Goal: Task Accomplishment & Management: Manage account settings

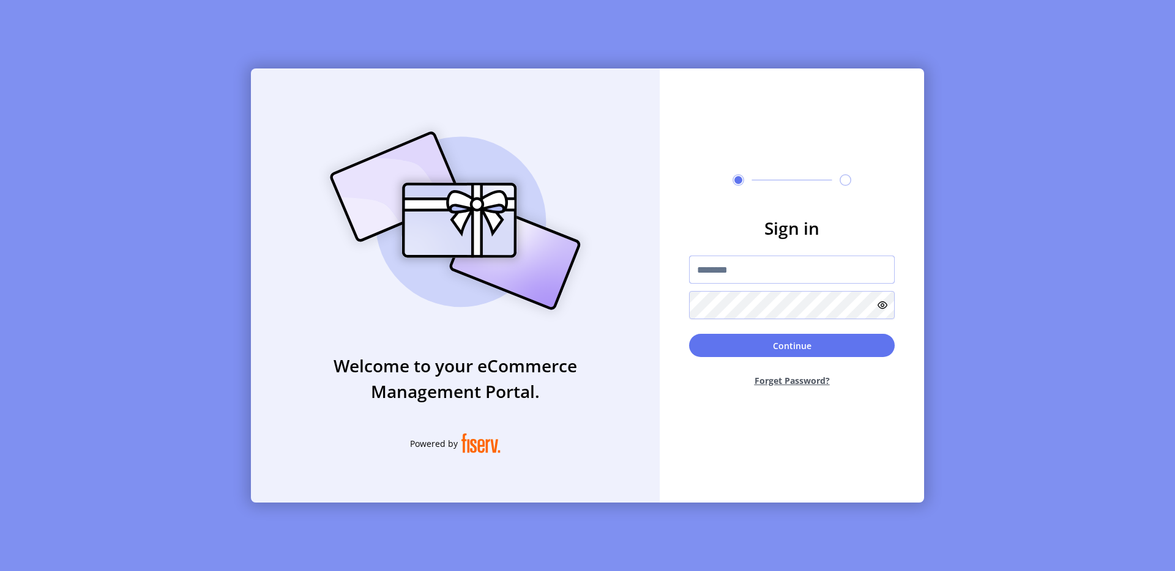
click at [709, 260] on input "text" at bounding box center [792, 270] width 206 height 28
click at [707, 258] on input "text" at bounding box center [792, 270] width 206 height 28
click at [724, 266] on input "text" at bounding box center [792, 270] width 206 height 28
type input "**********"
click at [776, 343] on button "Continue" at bounding box center [792, 345] width 206 height 23
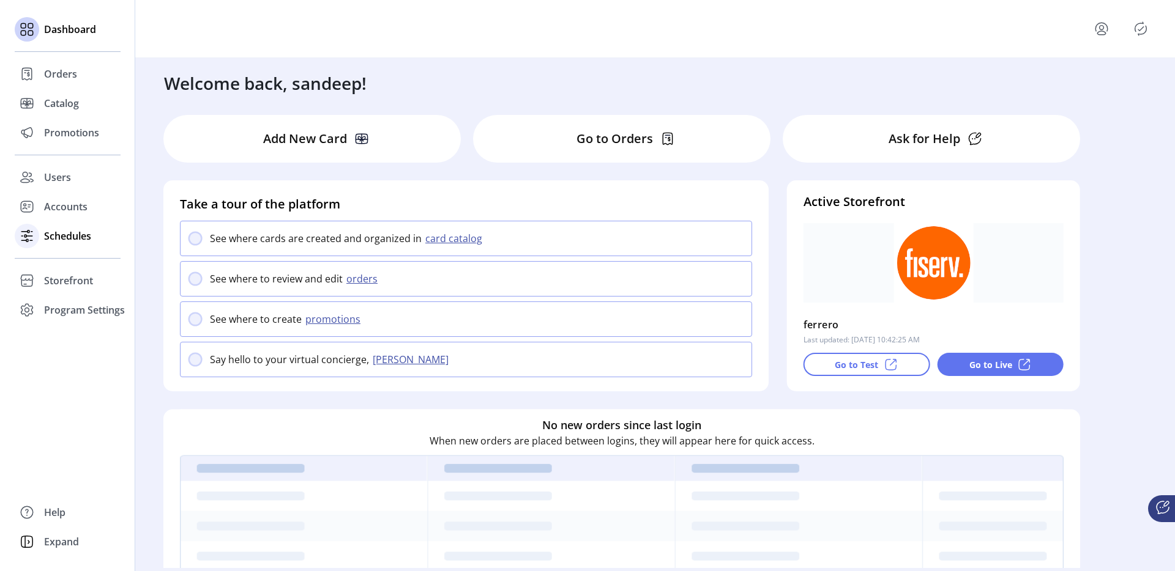
click at [54, 236] on span "Schedules" at bounding box center [67, 236] width 47 height 15
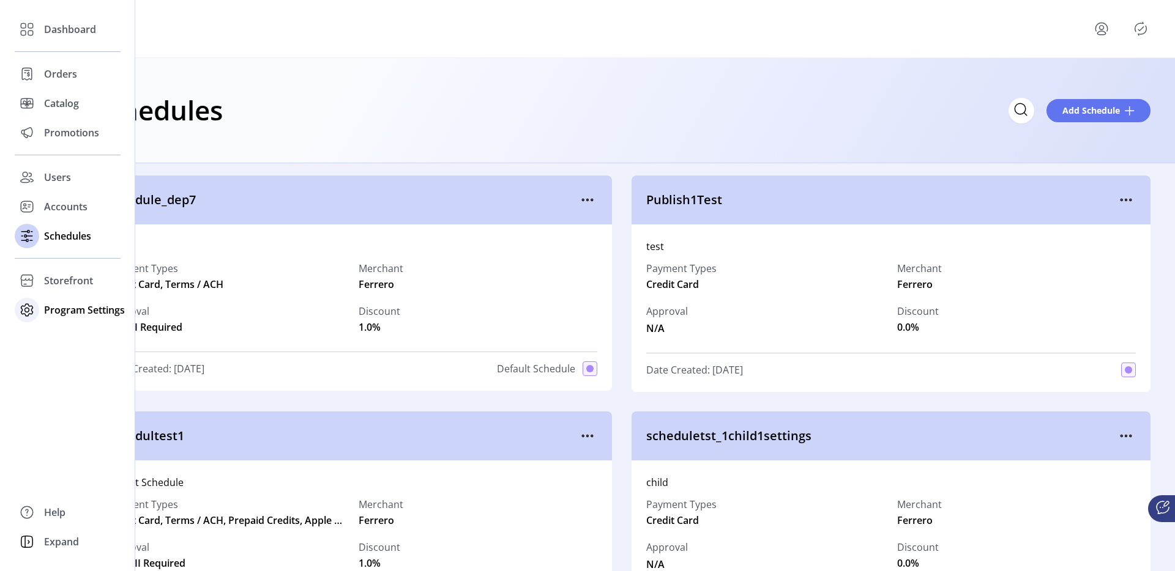
click at [83, 312] on span "Program Settings" at bounding box center [84, 310] width 81 height 15
click at [71, 329] on span "Templates" at bounding box center [68, 334] width 48 height 15
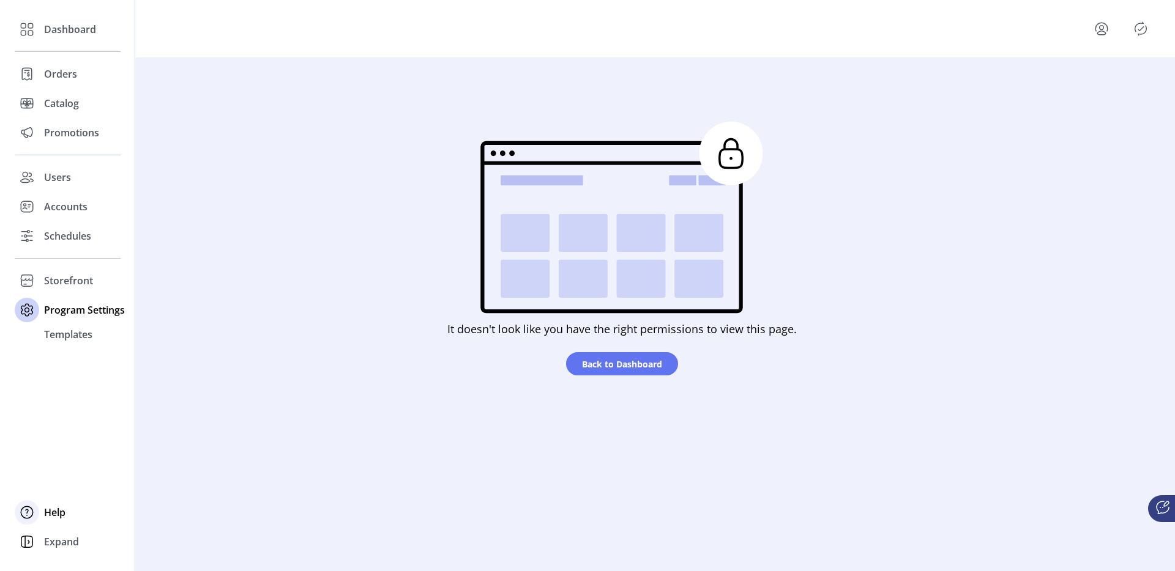
click at [46, 520] on div "Help" at bounding box center [68, 512] width 106 height 29
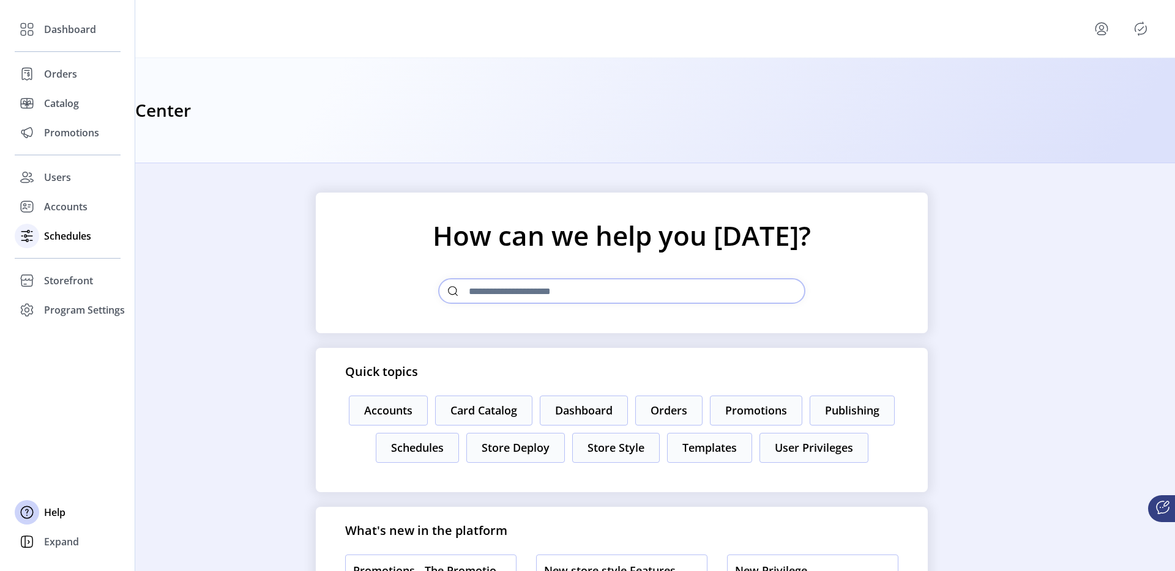
click at [42, 238] on div "Schedules" at bounding box center [68, 235] width 106 height 29
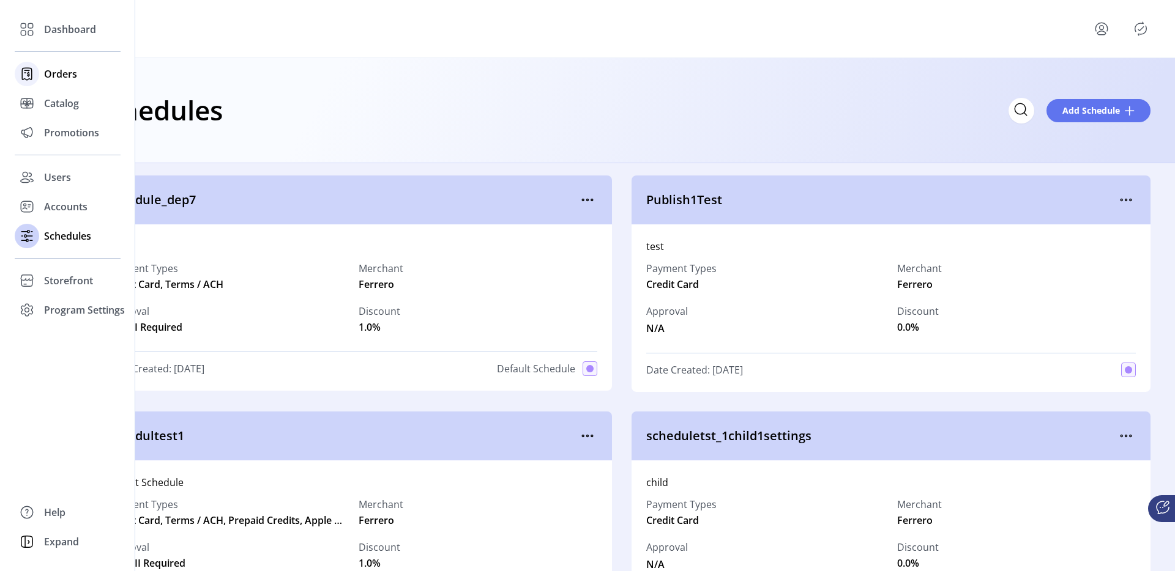
click at [33, 81] on icon at bounding box center [27, 74] width 20 height 20
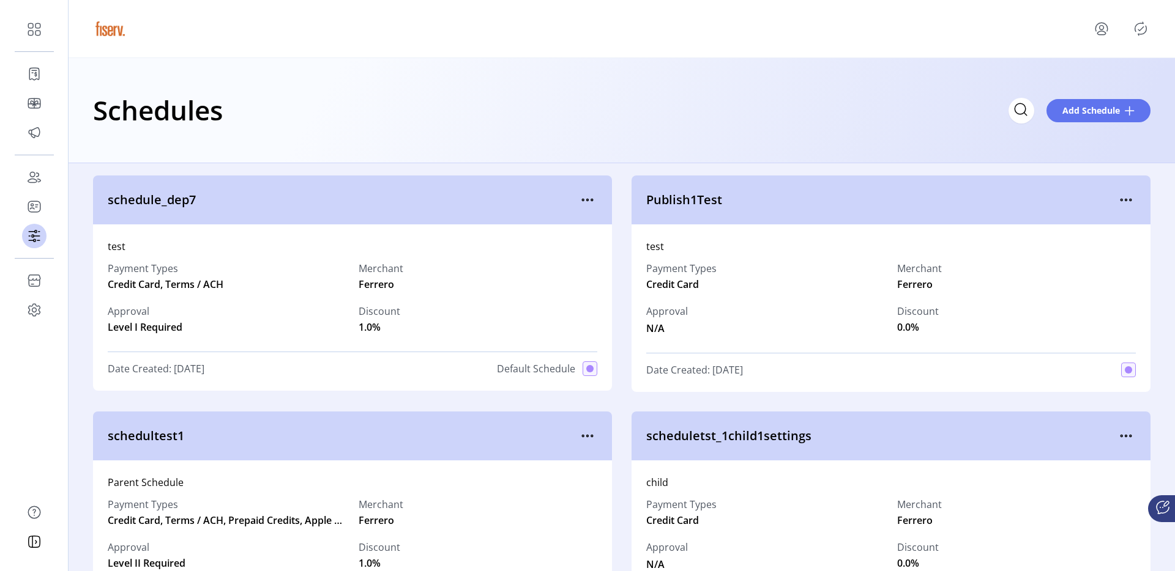
click at [1099, 31] on icon "menu" at bounding box center [1101, 33] width 9 height 4
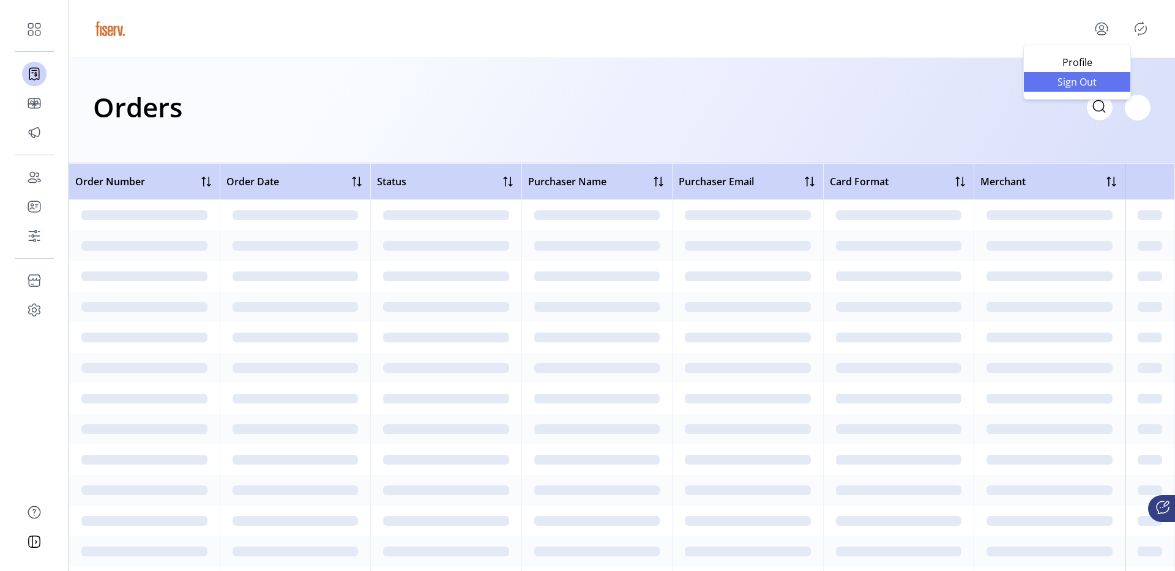
click at [1060, 86] on span "Sign Out" at bounding box center [1077, 82] width 92 height 10
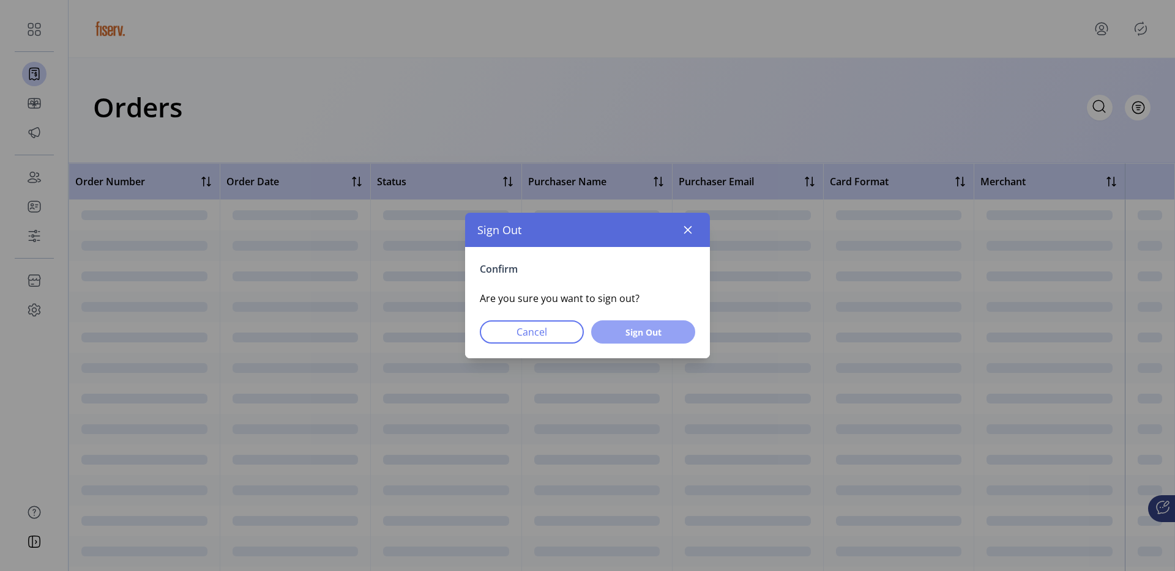
click at [660, 332] on span "Sign Out" at bounding box center [643, 332] width 72 height 13
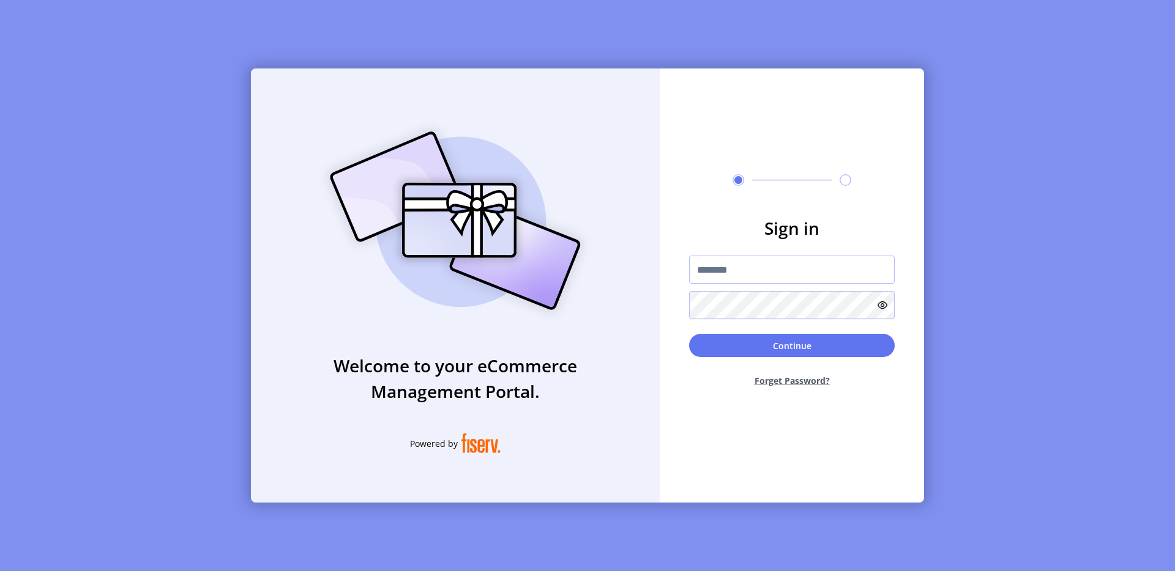
click at [225, 45] on div "Welcome to your eCommerce Management Portal. Powered by Sign in Continue Forget…" at bounding box center [587, 285] width 1175 height 571
click at [768, 277] on input "text" at bounding box center [792, 270] width 206 height 28
type input "**********"
click at [781, 345] on button "Continue" at bounding box center [792, 345] width 206 height 23
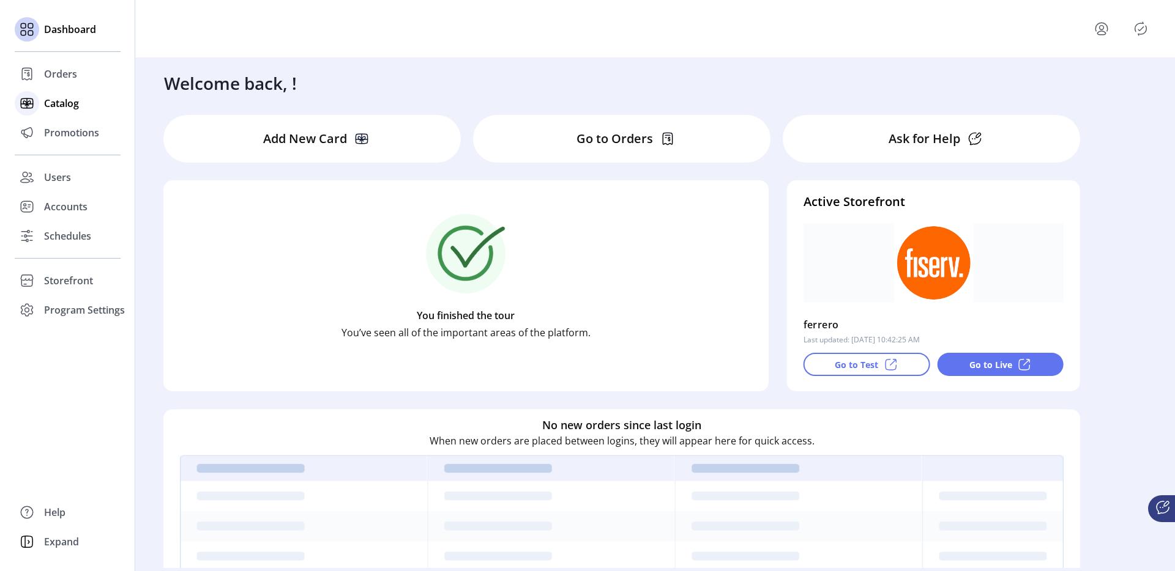
click at [41, 95] on div "Catalog" at bounding box center [68, 103] width 106 height 29
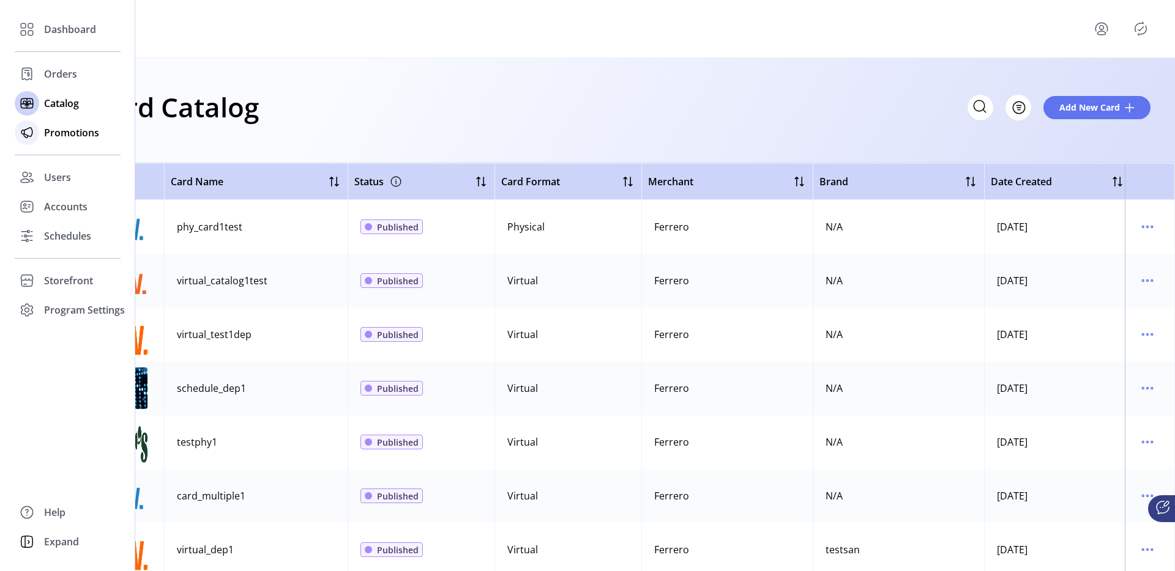
click at [41, 144] on div "Promotions" at bounding box center [68, 132] width 106 height 29
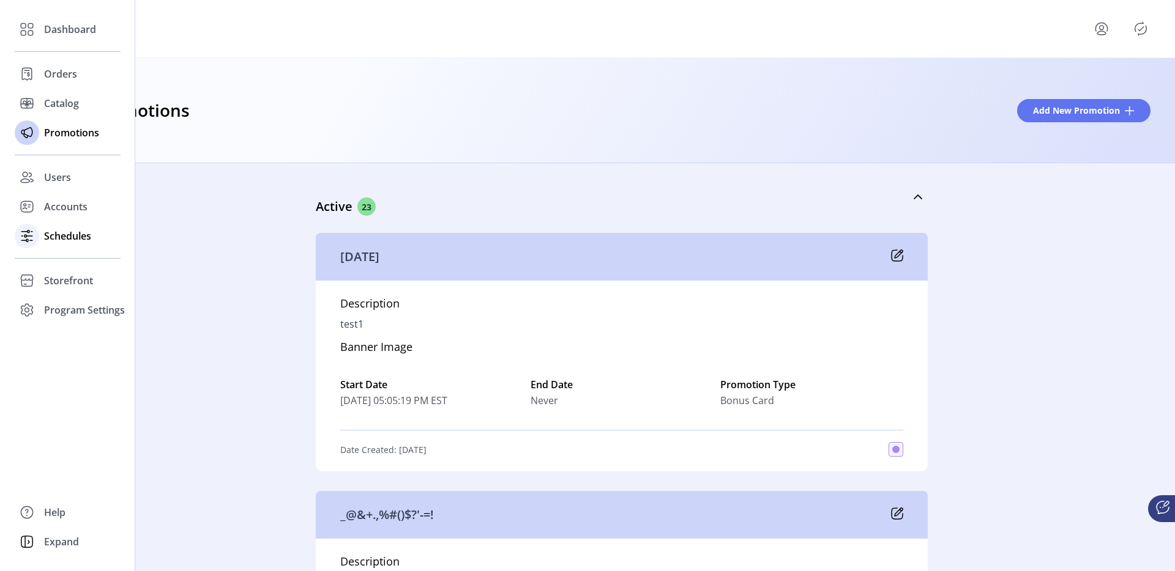
click at [43, 236] on div "Schedules" at bounding box center [68, 235] width 106 height 29
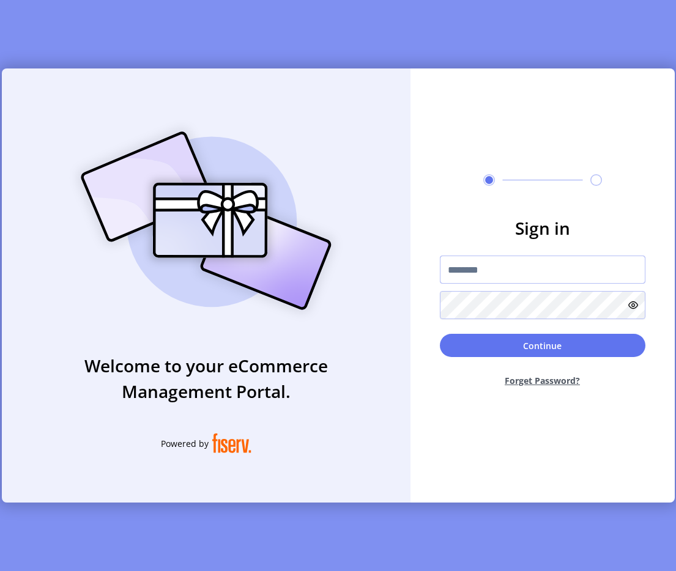
click at [546, 275] on input "text" at bounding box center [543, 270] width 206 height 28
type input "**********"
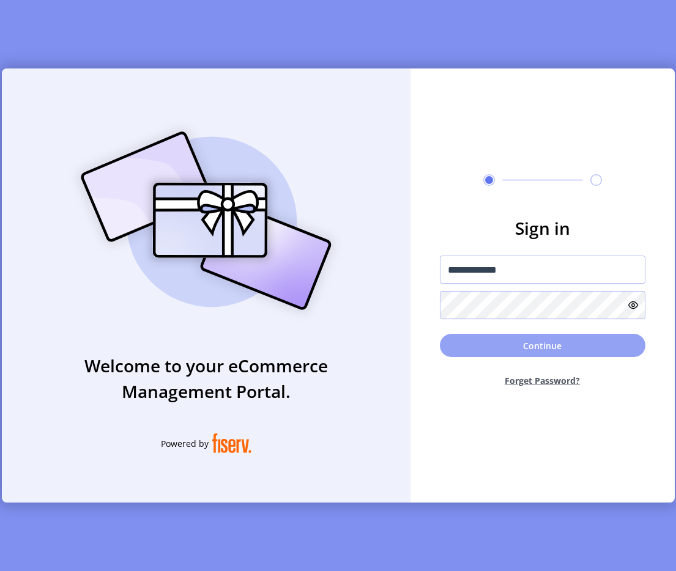
click at [540, 341] on button "Continue" at bounding box center [543, 345] width 206 height 23
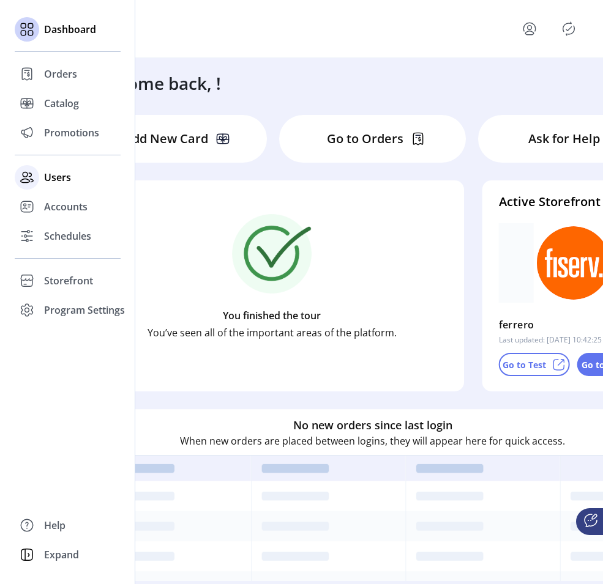
click at [53, 184] on span "Users" at bounding box center [57, 177] width 27 height 15
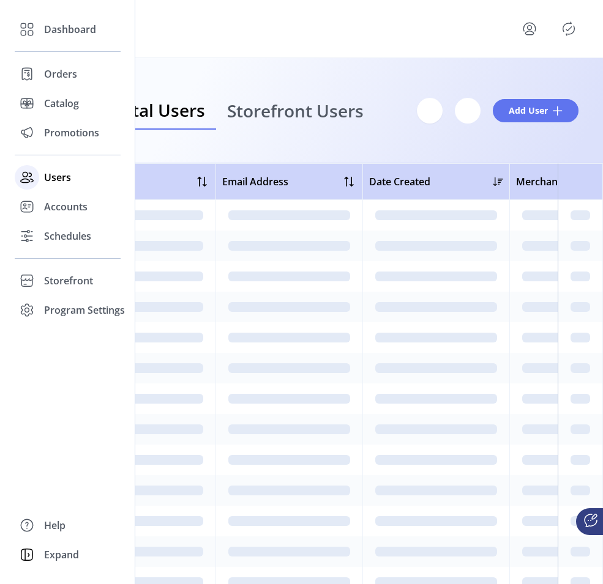
click at [62, 179] on span "Users" at bounding box center [57, 177] width 27 height 15
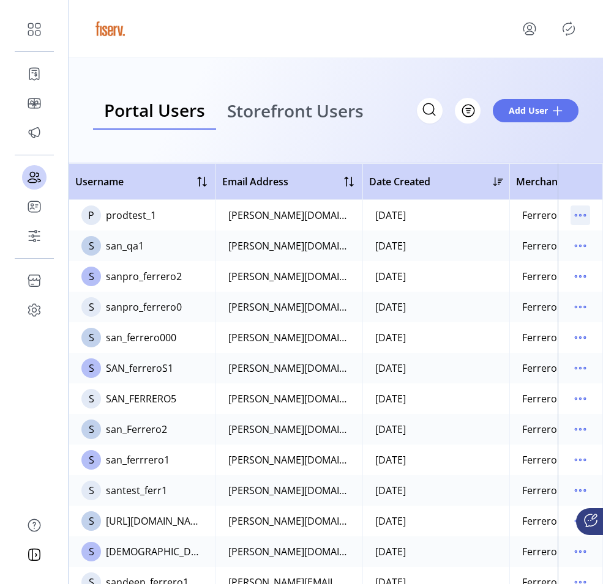
click at [570, 215] on icon "menu" at bounding box center [580, 216] width 20 height 20
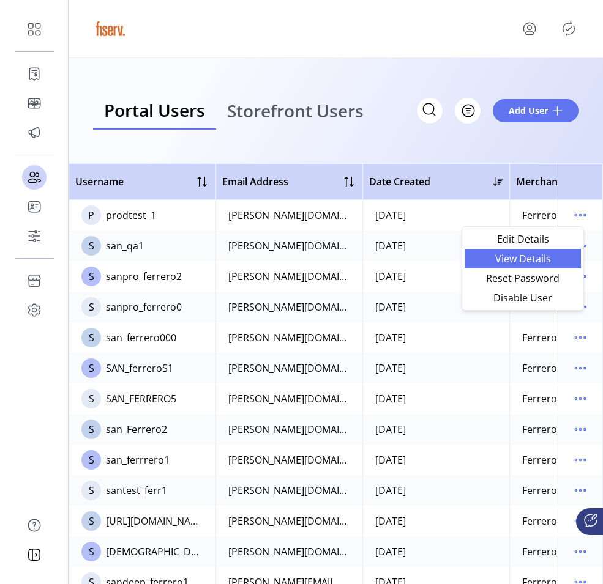
click at [510, 258] on span "View Details" at bounding box center [523, 259] width 102 height 10
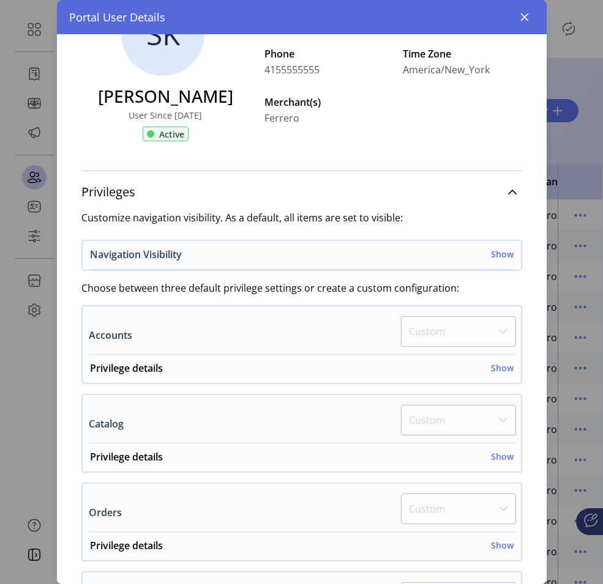
click at [492, 253] on h6 "Show" at bounding box center [502, 254] width 23 height 13
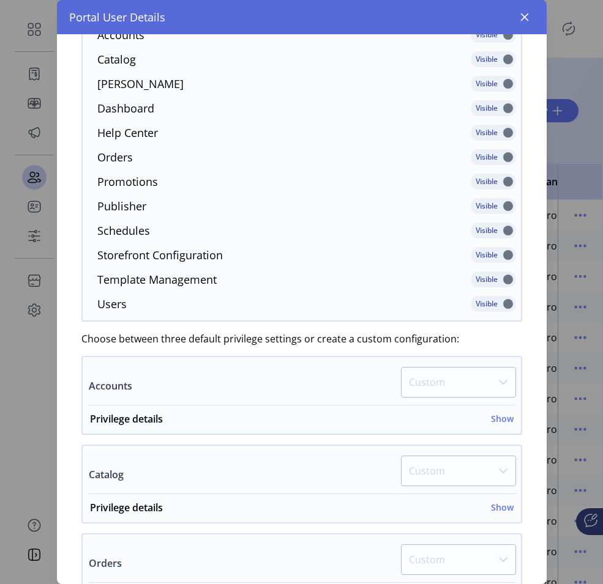
scroll to position [443, 0]
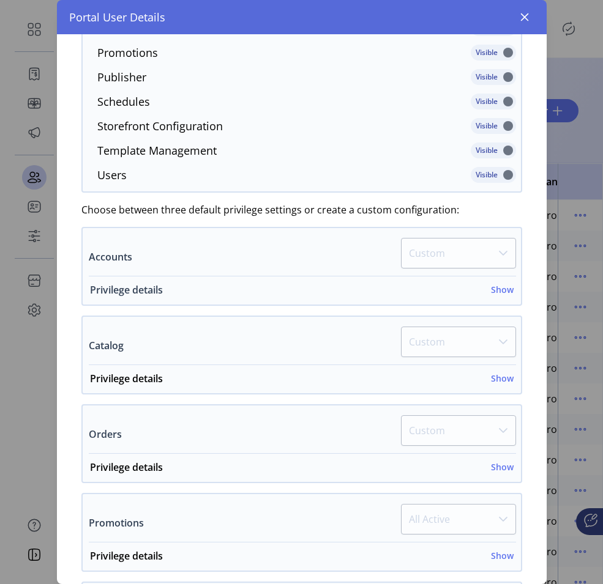
click at [494, 292] on h6 "Show" at bounding box center [502, 289] width 23 height 13
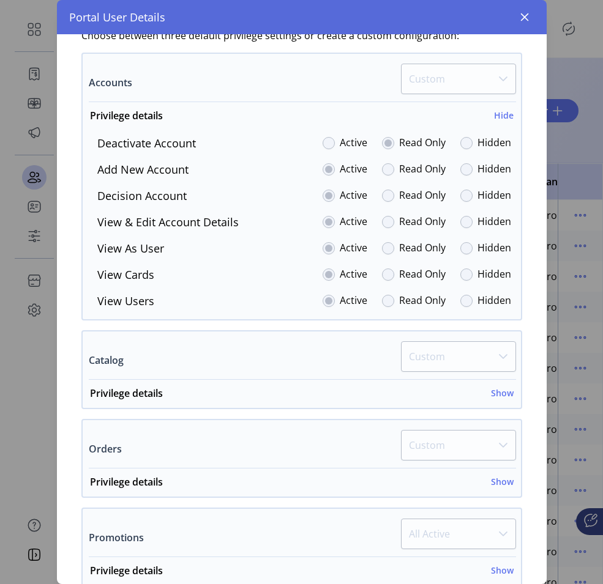
scroll to position [706, 0]
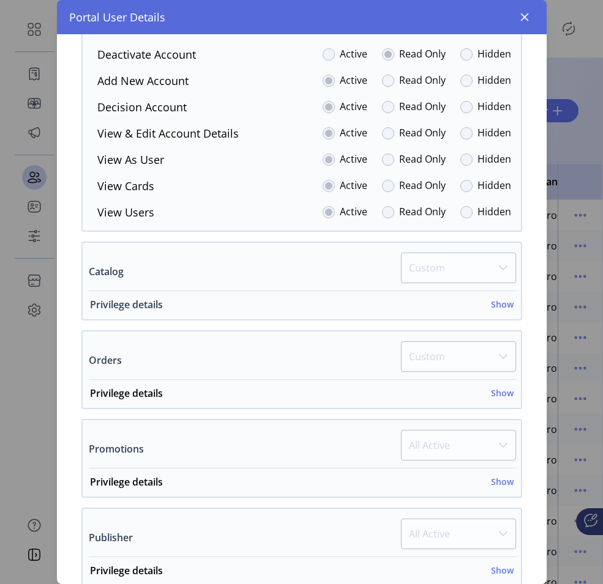
click at [495, 303] on h6 "Show" at bounding box center [502, 304] width 23 height 13
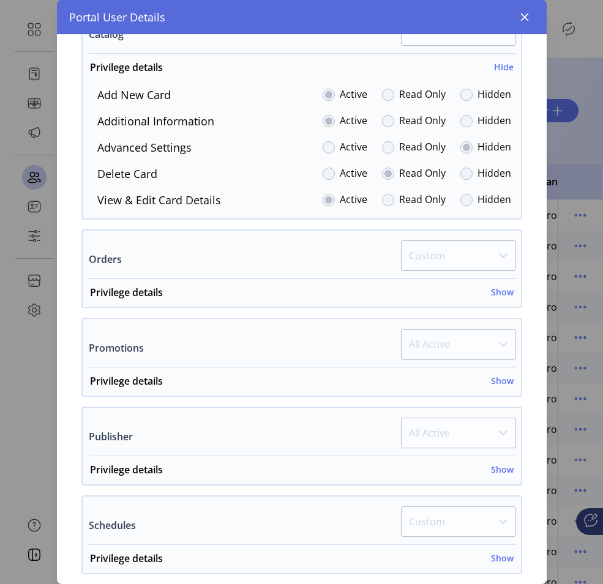
scroll to position [982, 0]
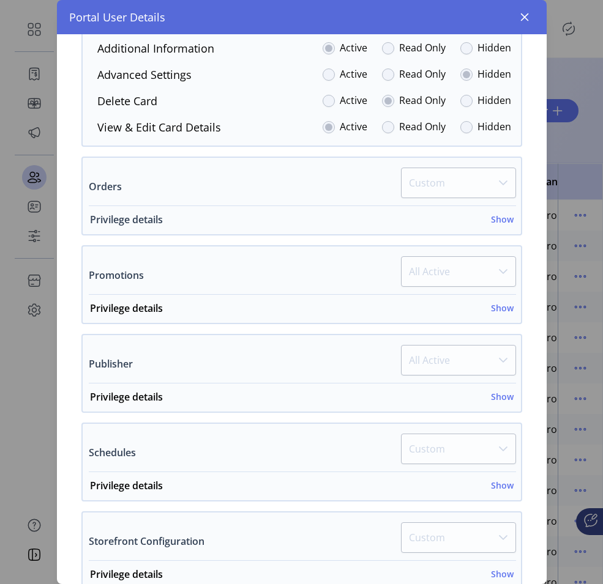
click at [497, 220] on h6 "Show" at bounding box center [502, 219] width 23 height 13
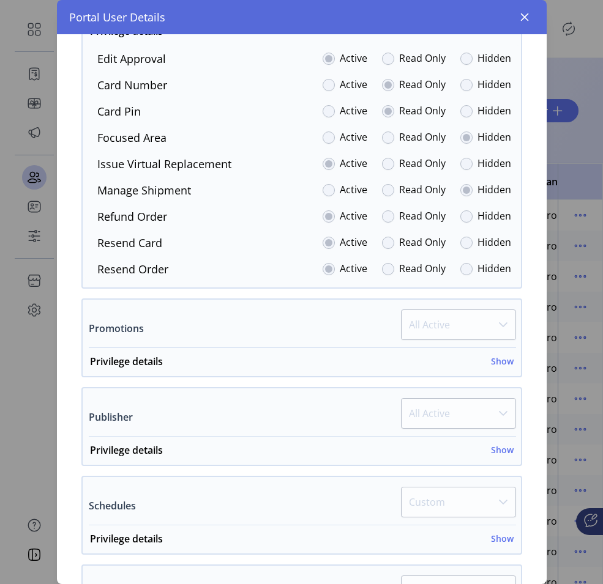
scroll to position [1355, 0]
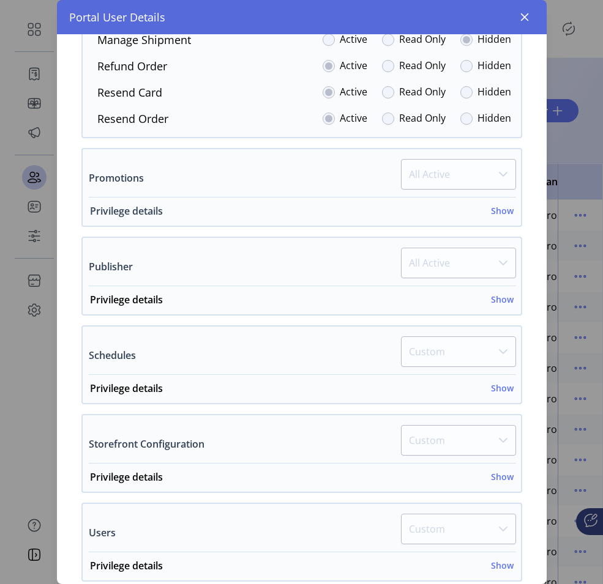
click at [496, 210] on h6 "Show" at bounding box center [502, 210] width 23 height 13
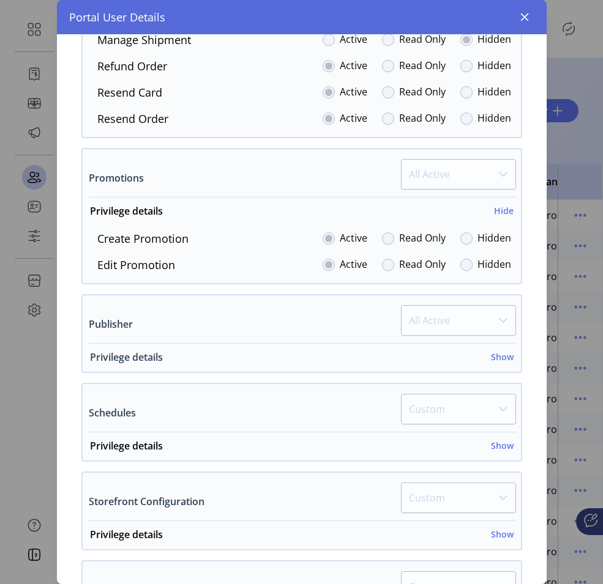
click at [494, 356] on h6 "Show" at bounding box center [502, 357] width 23 height 13
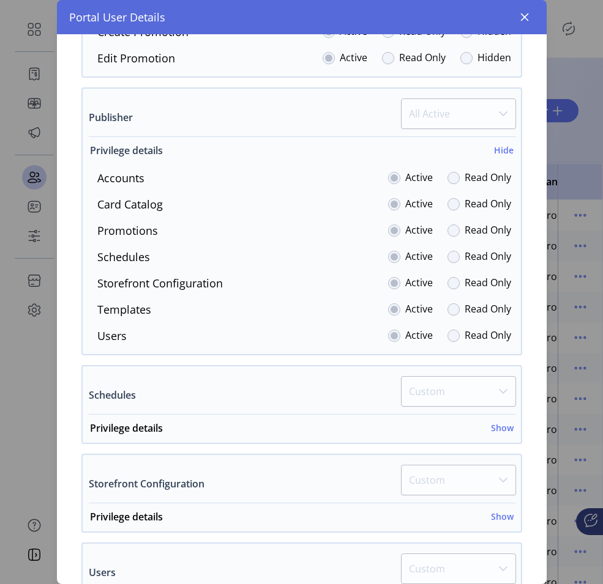
scroll to position [1580, 0]
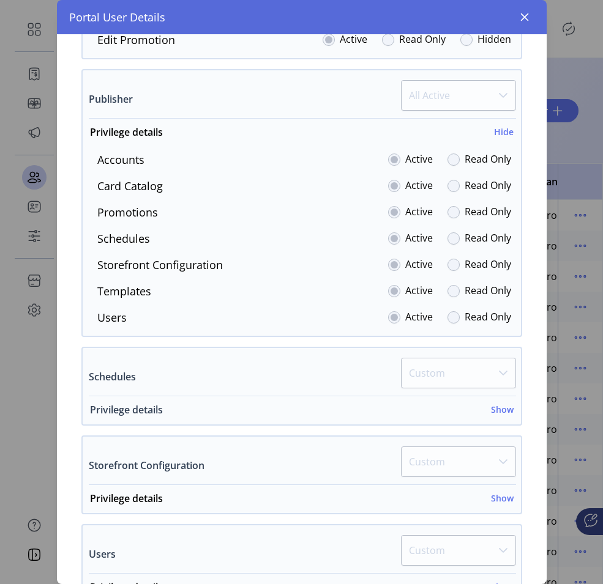
click at [496, 409] on h6 "Show" at bounding box center [502, 409] width 23 height 13
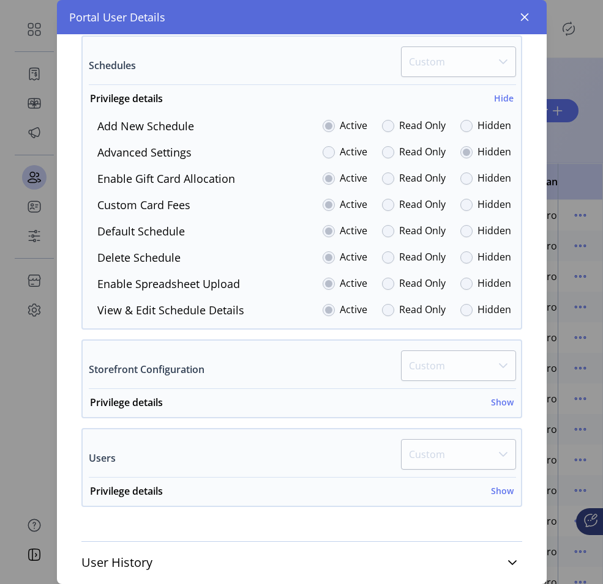
scroll to position [1916, 0]
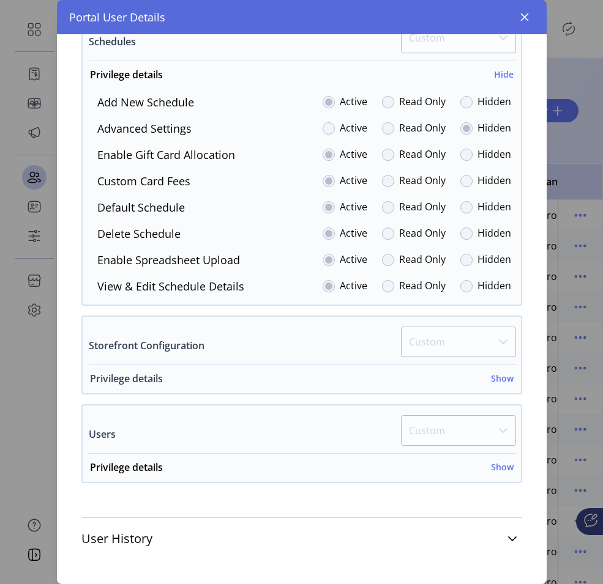
click at [493, 380] on h6 "Show" at bounding box center [502, 378] width 23 height 13
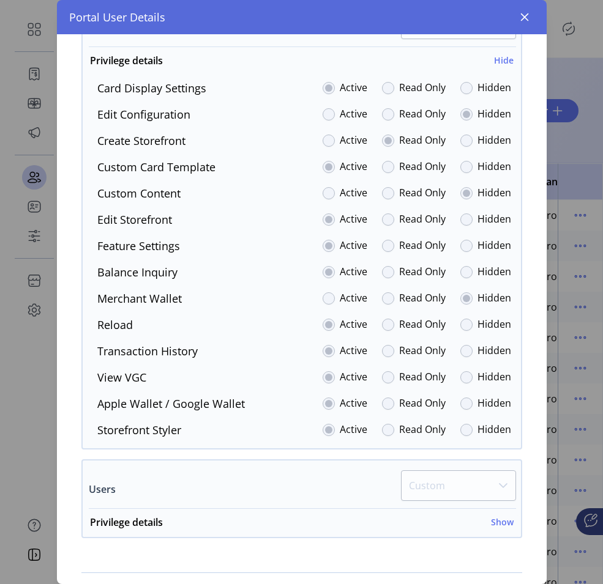
scroll to position [2289, 0]
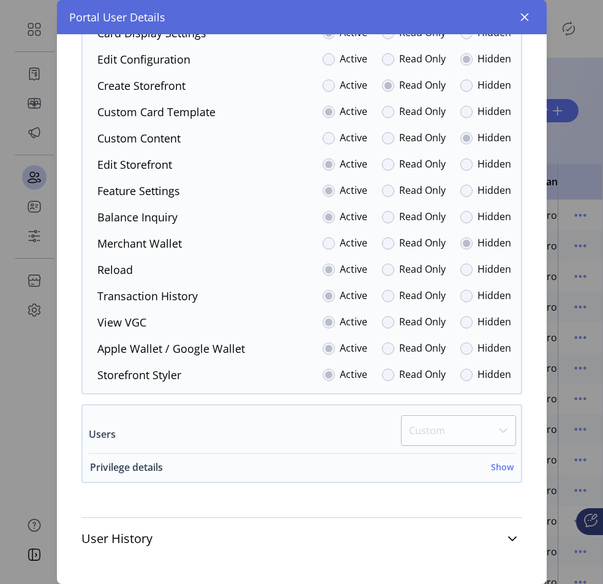
click at [494, 474] on h6 "Show" at bounding box center [502, 467] width 23 height 13
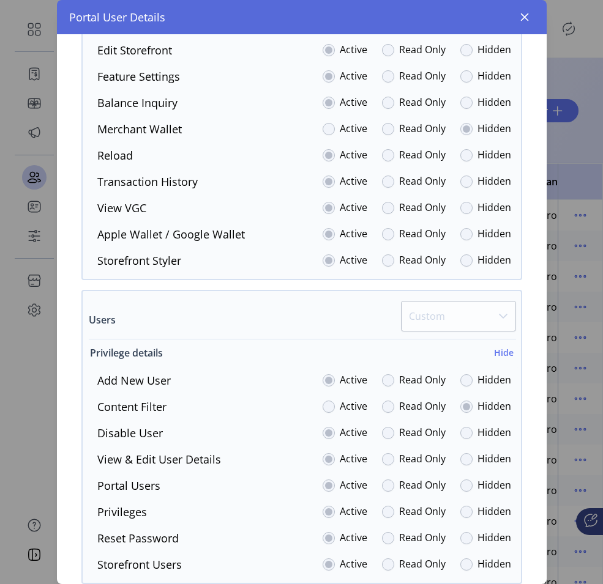
scroll to position [2504, 0]
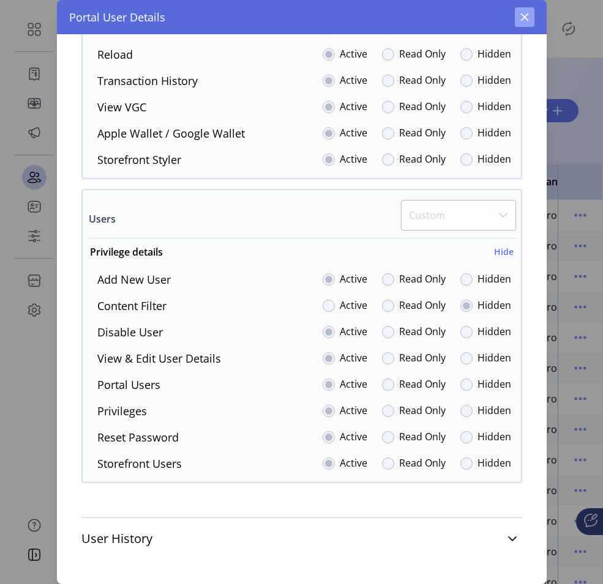
click at [531, 24] on button "button" at bounding box center [525, 17] width 20 height 20
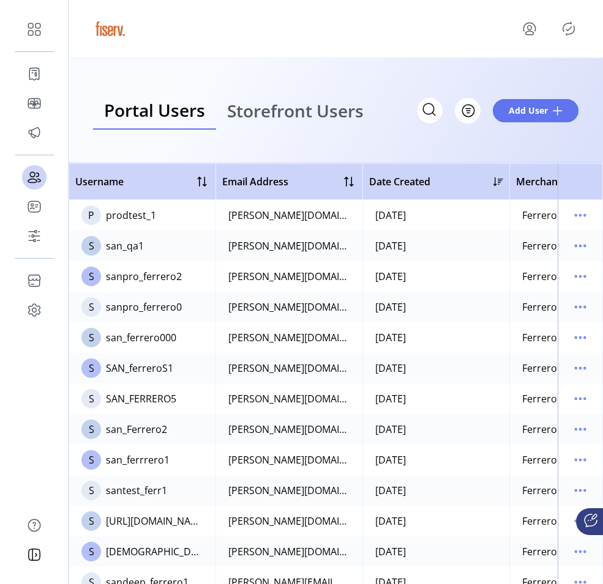
click at [568, 27] on icon "Publisher Panel" at bounding box center [569, 29] width 20 height 20
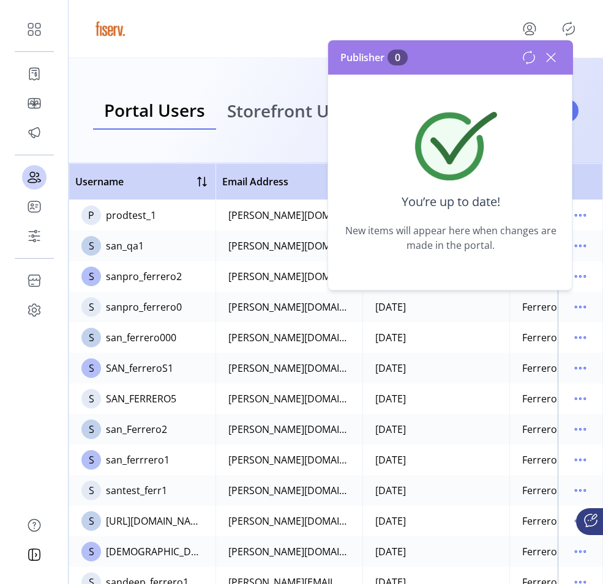
click at [554, 58] on icon at bounding box center [551, 58] width 20 height 20
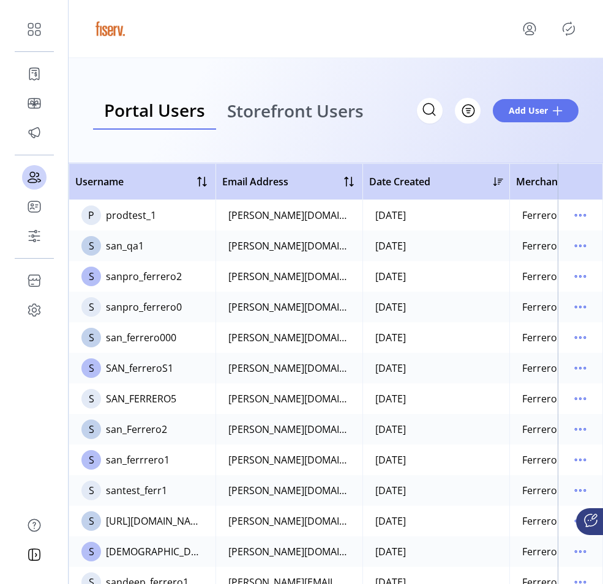
click at [520, 28] on icon "menu" at bounding box center [529, 29] width 20 height 20
click at [507, 78] on span "Sign Out" at bounding box center [505, 82] width 92 height 10
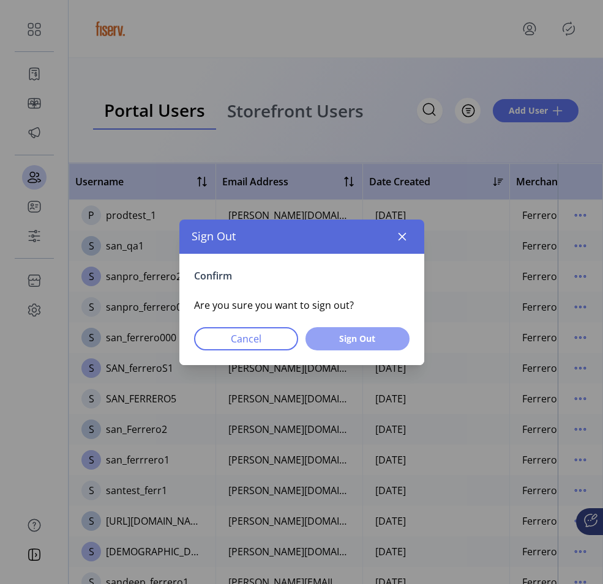
click at [348, 341] on span "Sign Out" at bounding box center [357, 338] width 72 height 13
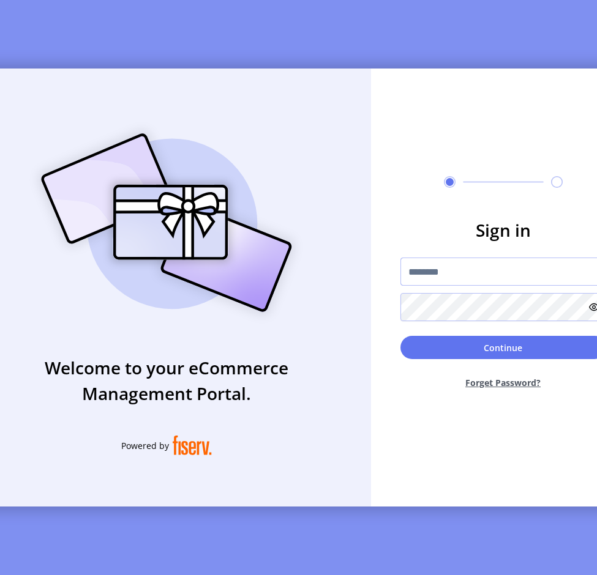
click at [446, 272] on input "text" at bounding box center [503, 272] width 206 height 28
type input "**********"
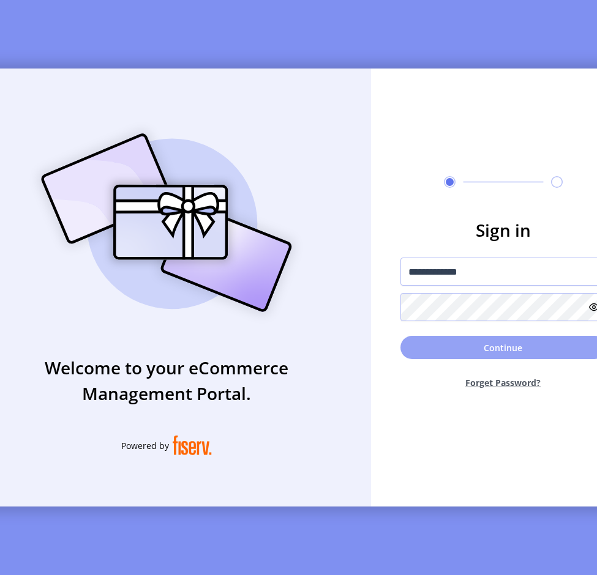
click at [417, 348] on button "Continue" at bounding box center [503, 347] width 206 height 23
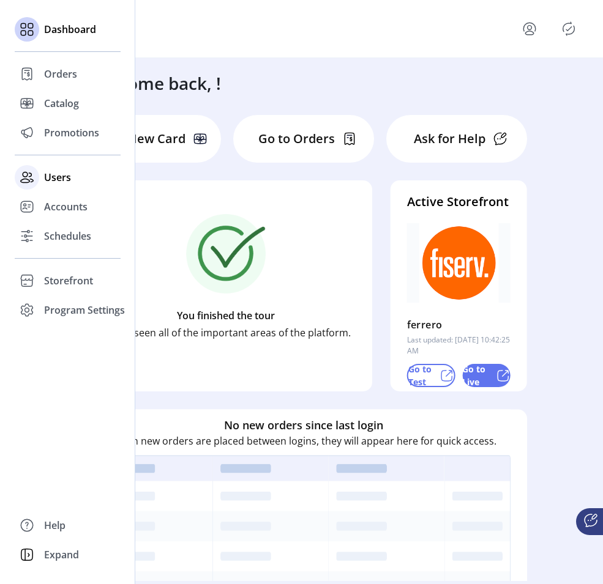
click at [44, 180] on span "Users" at bounding box center [57, 177] width 27 height 15
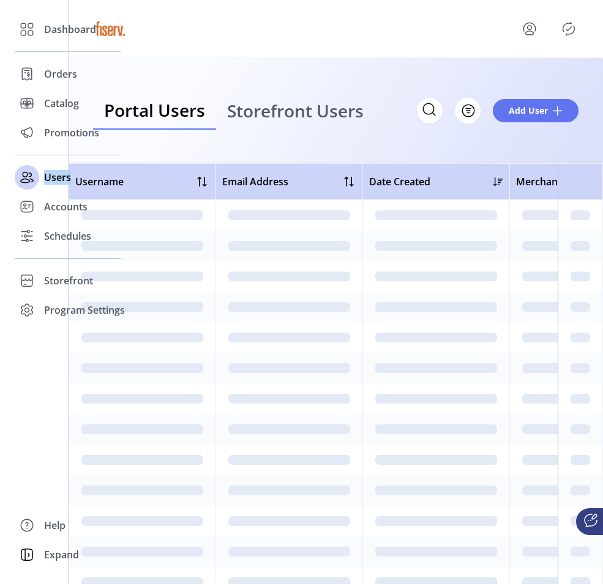
drag, startPoint x: 44, startPoint y: 180, endPoint x: 351, endPoint y: 128, distance: 310.9
click at [56, 176] on span "Users" at bounding box center [57, 177] width 27 height 15
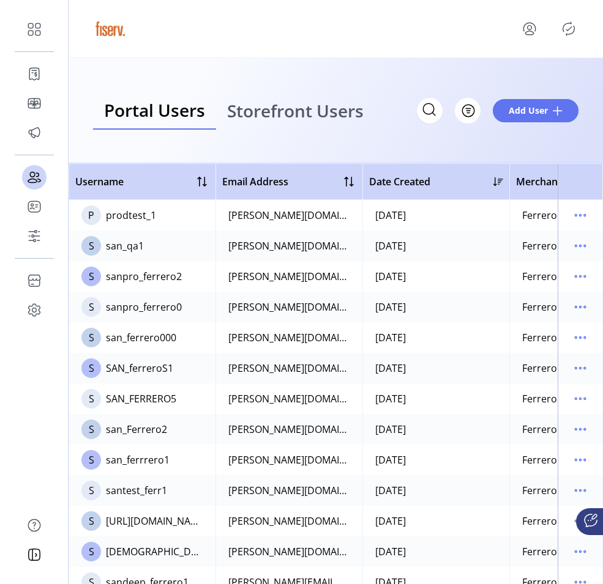
click at [585, 226] on td at bounding box center [579, 215] width 45 height 31
click at [578, 218] on icon "menu" at bounding box center [580, 216] width 20 height 20
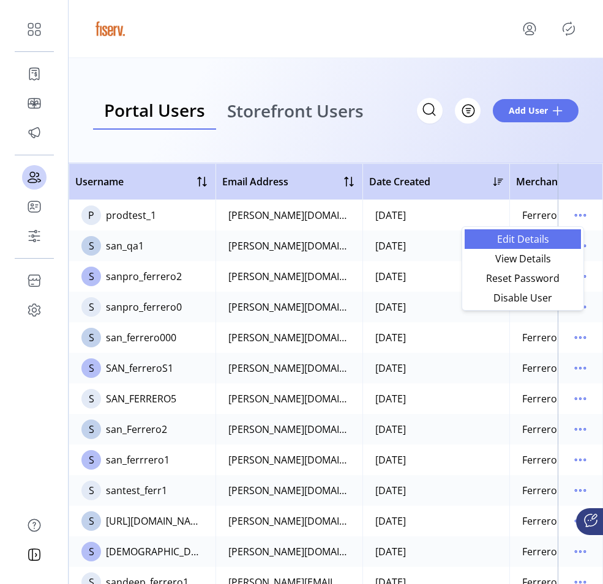
click at [515, 244] on span "Edit Details" at bounding box center [523, 239] width 102 height 10
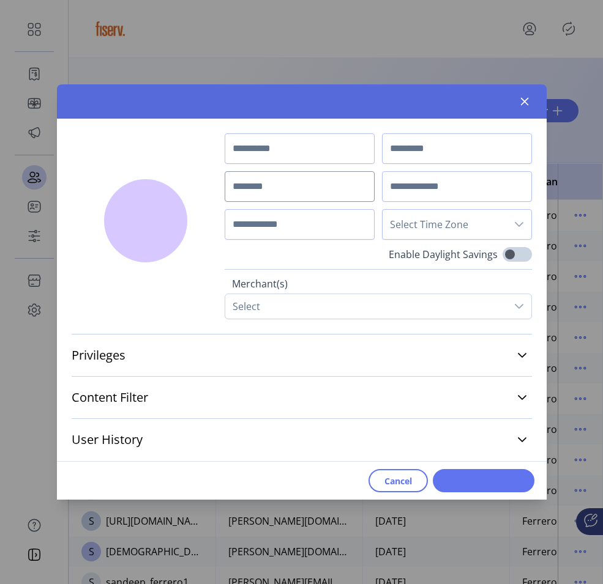
click at [255, 371] on div "Privileges Customize navigation visibility. As a default, all items are set to …" at bounding box center [302, 355] width 460 height 42
type input "*******"
type input "**********"
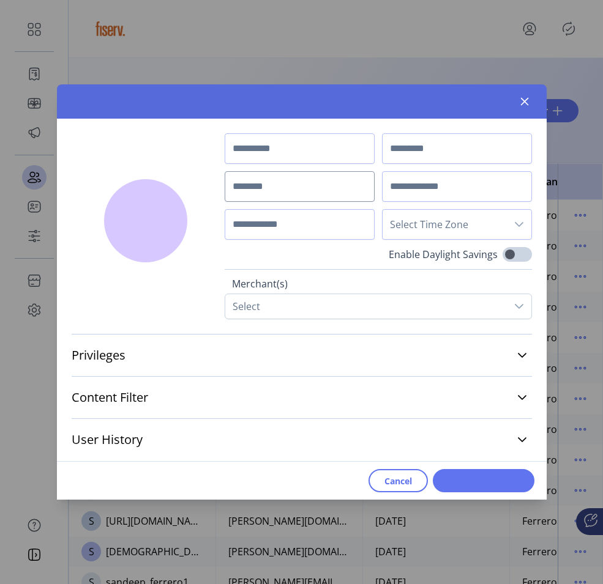
type input "**********"
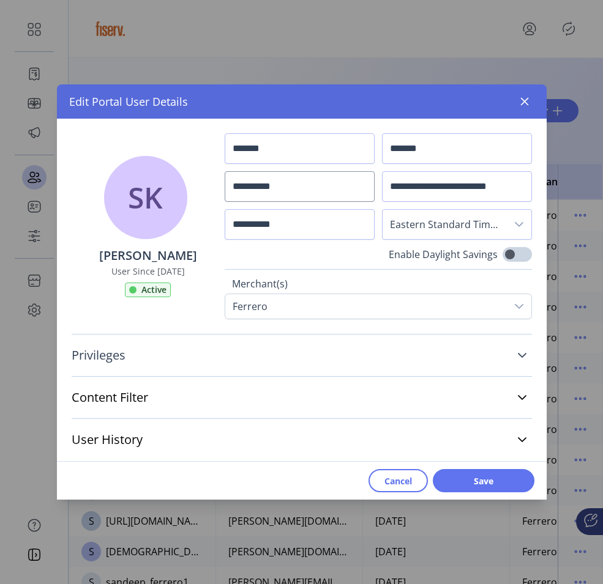
click at [252, 360] on link "Privileges" at bounding box center [302, 355] width 460 height 27
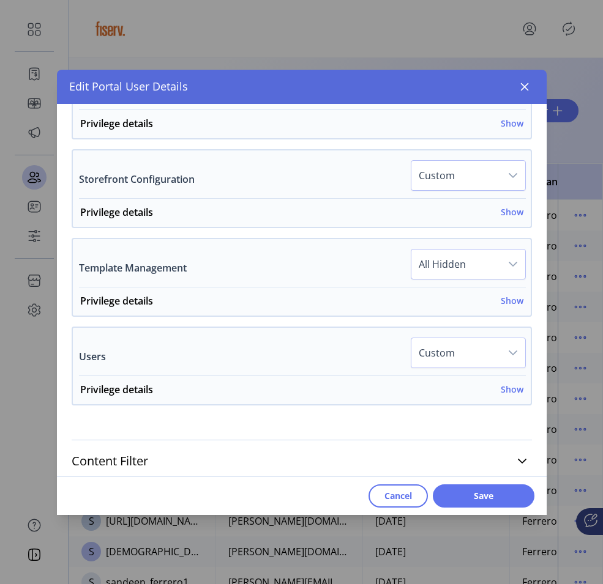
scroll to position [808, 0]
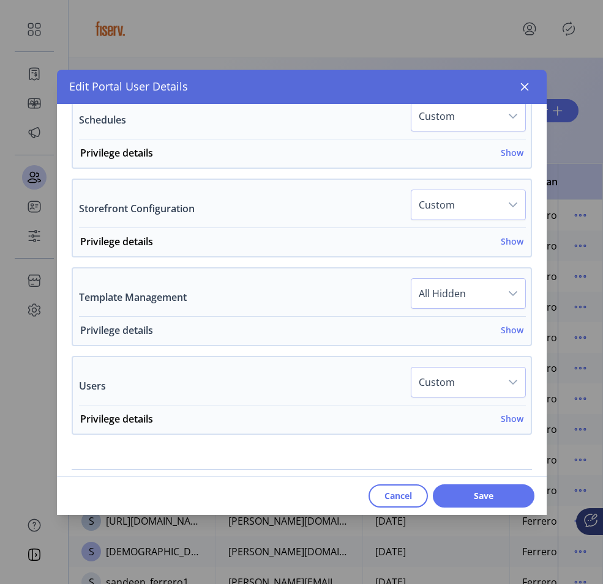
click at [504, 330] on h6 "Show" at bounding box center [511, 330] width 23 height 13
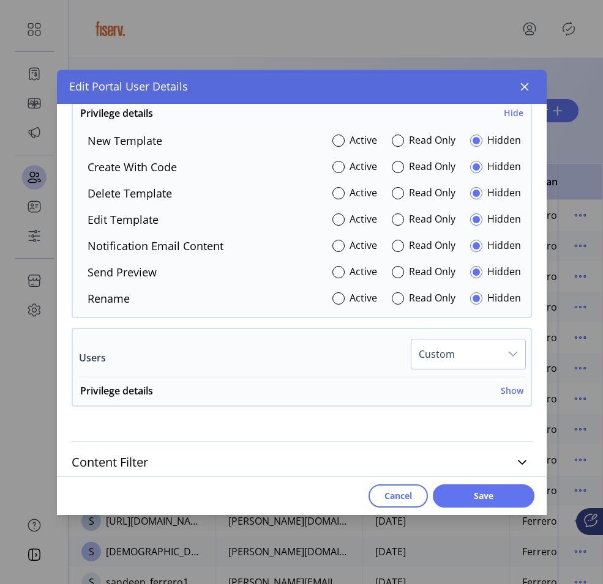
scroll to position [1027, 0]
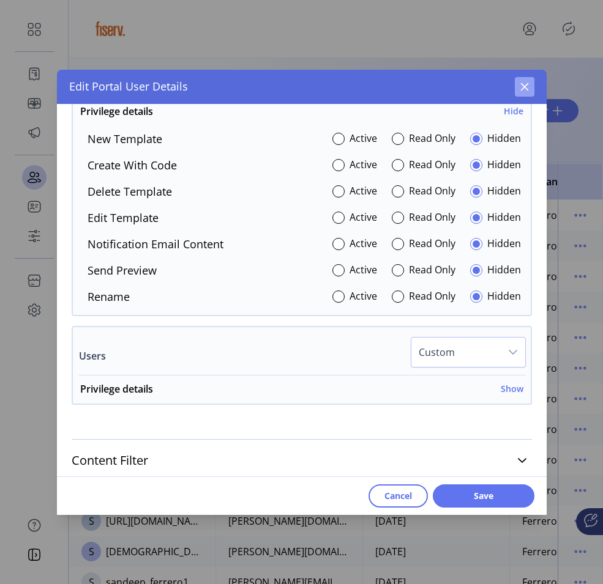
click at [526, 91] on icon "button" at bounding box center [524, 87] width 10 height 10
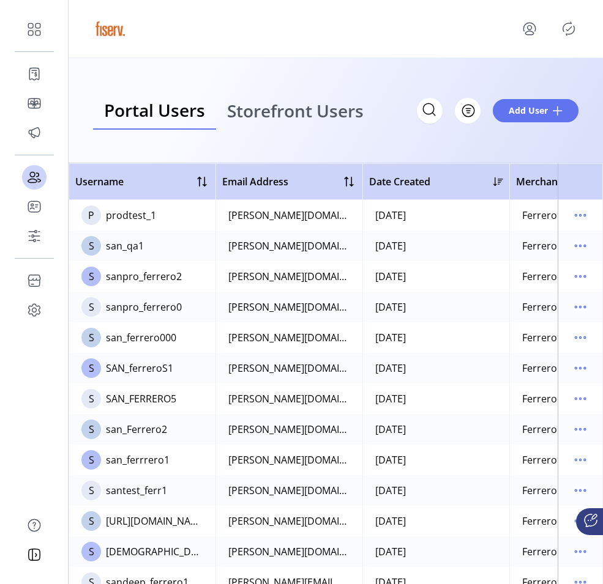
scroll to position [2727, 0]
click at [571, 209] on icon "menu" at bounding box center [580, 216] width 20 height 20
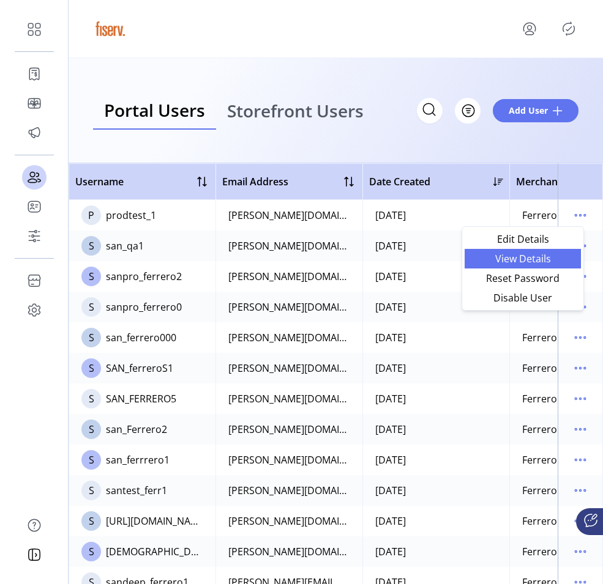
click at [548, 255] on span "View Details" at bounding box center [523, 259] width 102 height 10
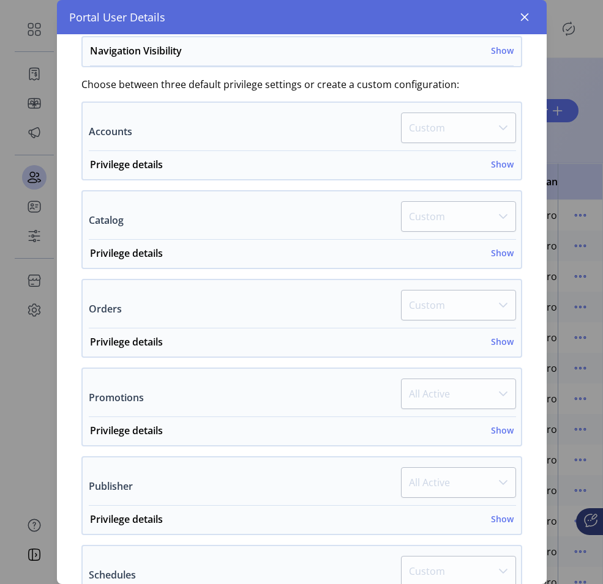
scroll to position [588, 0]
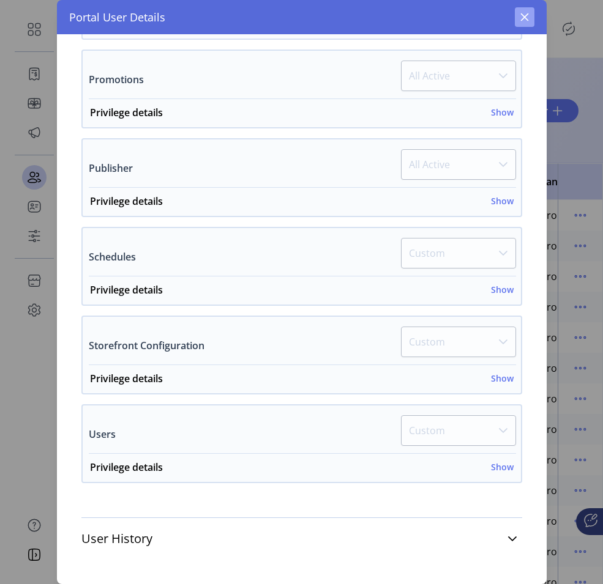
click at [522, 20] on icon "button" at bounding box center [524, 17] width 10 height 10
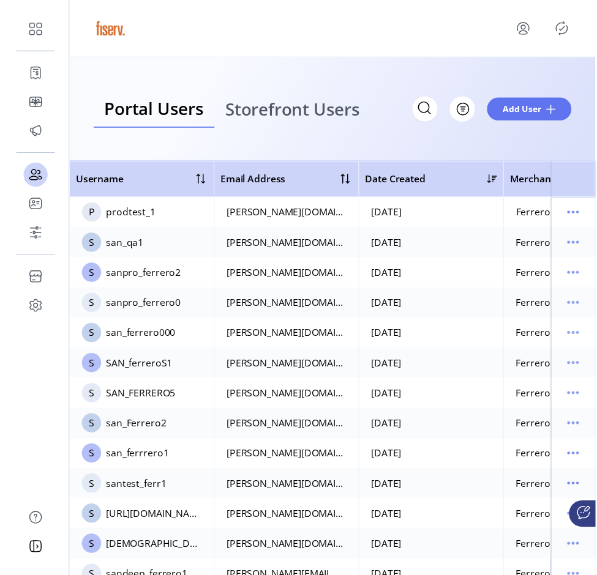
scroll to position [1212, 0]
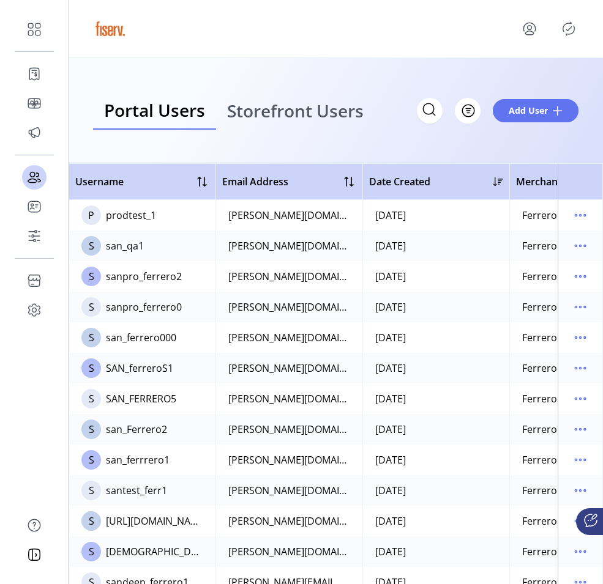
click at [522, 20] on div "Portal User Details SK sandeep karuppu User Since 09/17/2025 Active Username pr…" at bounding box center [301, 292] width 603 height 584
click at [529, 32] on icon "menu" at bounding box center [529, 29] width 20 height 20
click at [529, 31] on icon "menu" at bounding box center [529, 33] width 9 height 4
click at [513, 77] on span "Sign Out" at bounding box center [505, 82] width 92 height 10
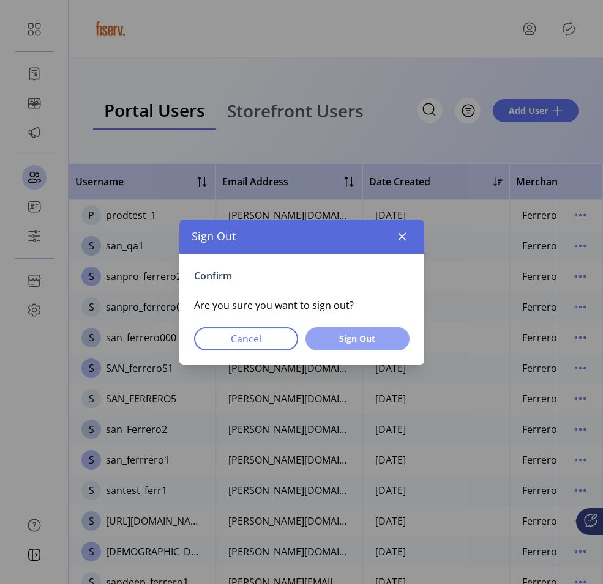
click at [373, 337] on span "Sign Out" at bounding box center [357, 338] width 72 height 13
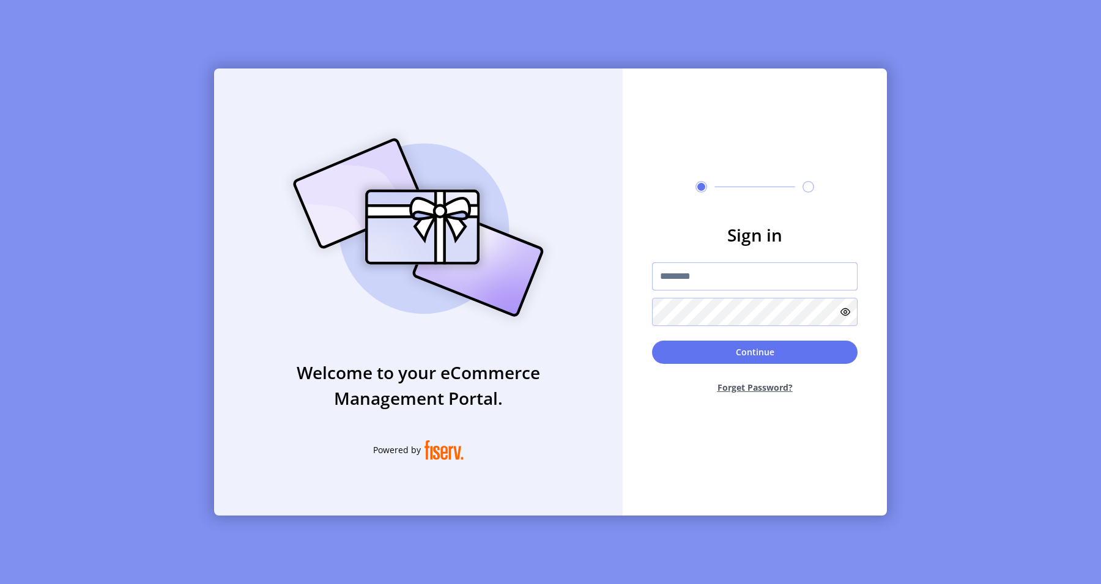
click at [668, 277] on input "text" at bounding box center [755, 276] width 206 height 28
type input "**********"
click at [696, 335] on form "**********" at bounding box center [755, 313] width 264 height 182
click at [688, 347] on button "Continue" at bounding box center [755, 352] width 206 height 23
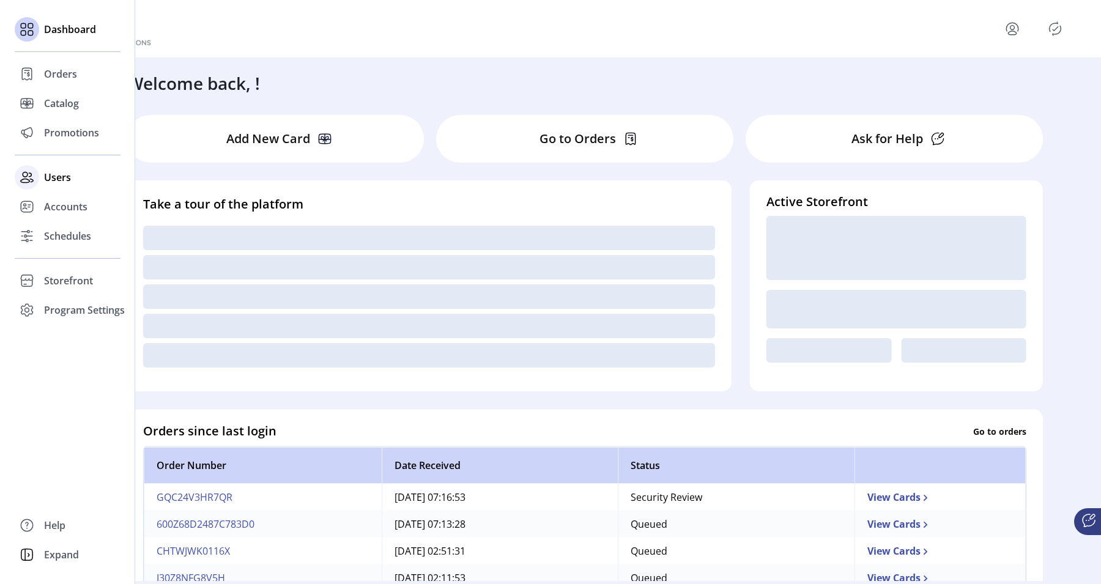
click at [45, 177] on span "Users" at bounding box center [57, 177] width 27 height 15
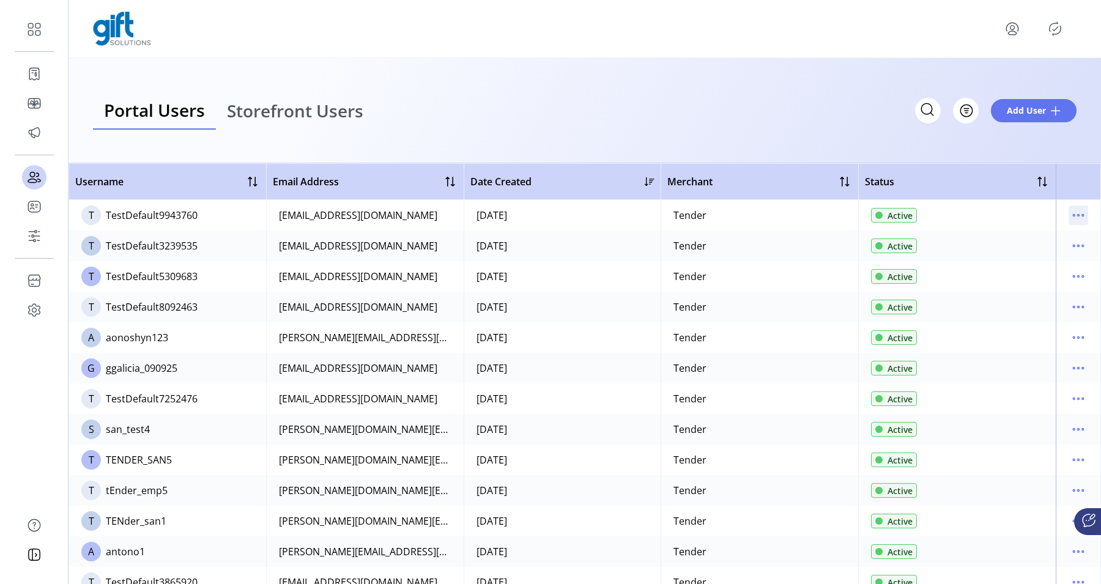
click at [1072, 209] on icon "menu" at bounding box center [1079, 216] width 20 height 20
click at [1036, 238] on span "Edit Details" at bounding box center [1021, 239] width 102 height 10
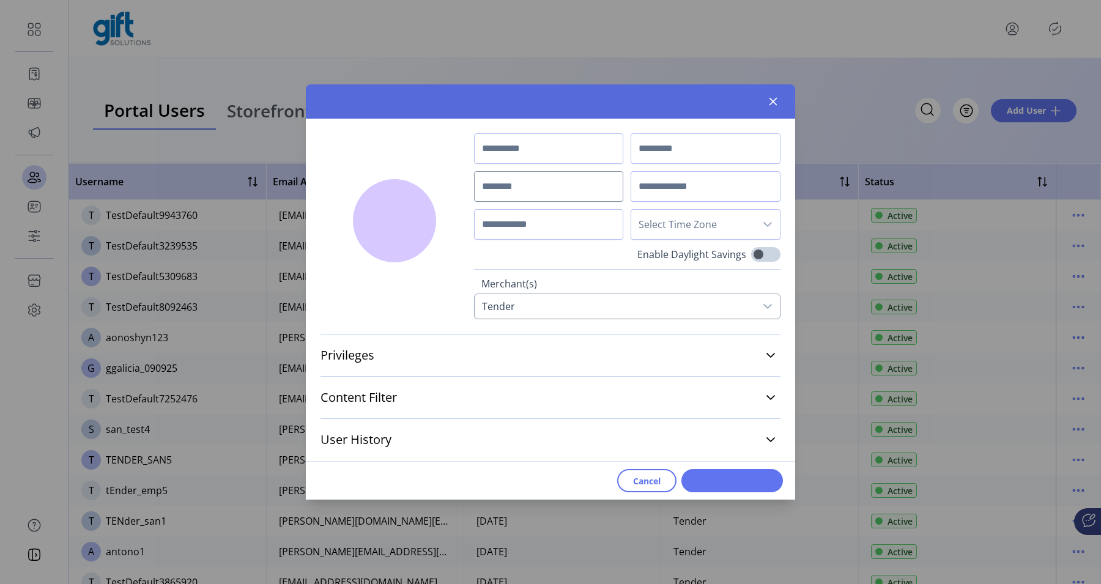
type input "*****"
type input "***"
type input "**********"
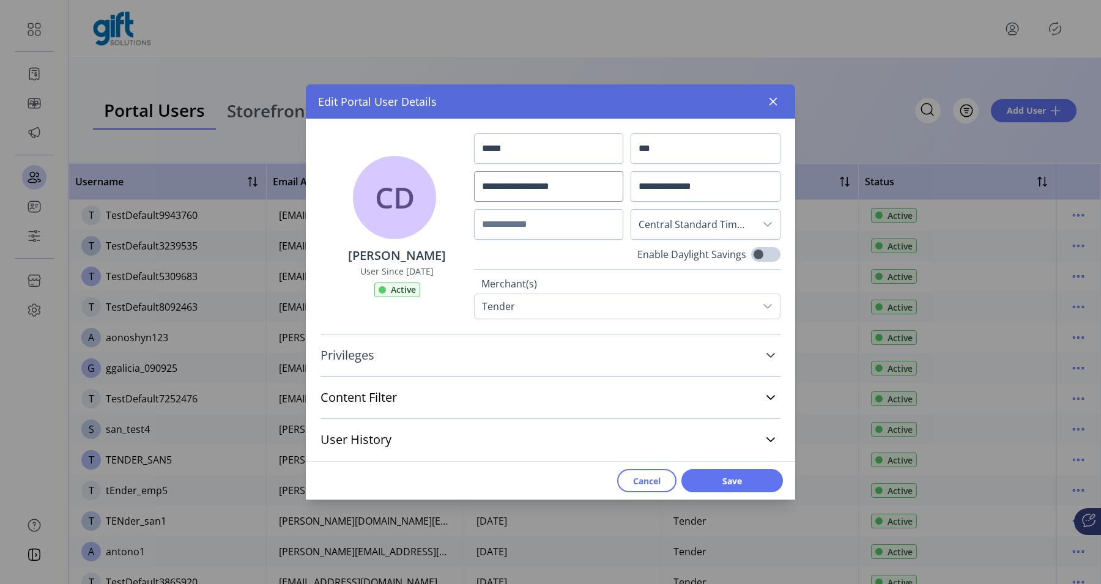
click at [454, 363] on link "Privileges" at bounding box center [551, 355] width 460 height 27
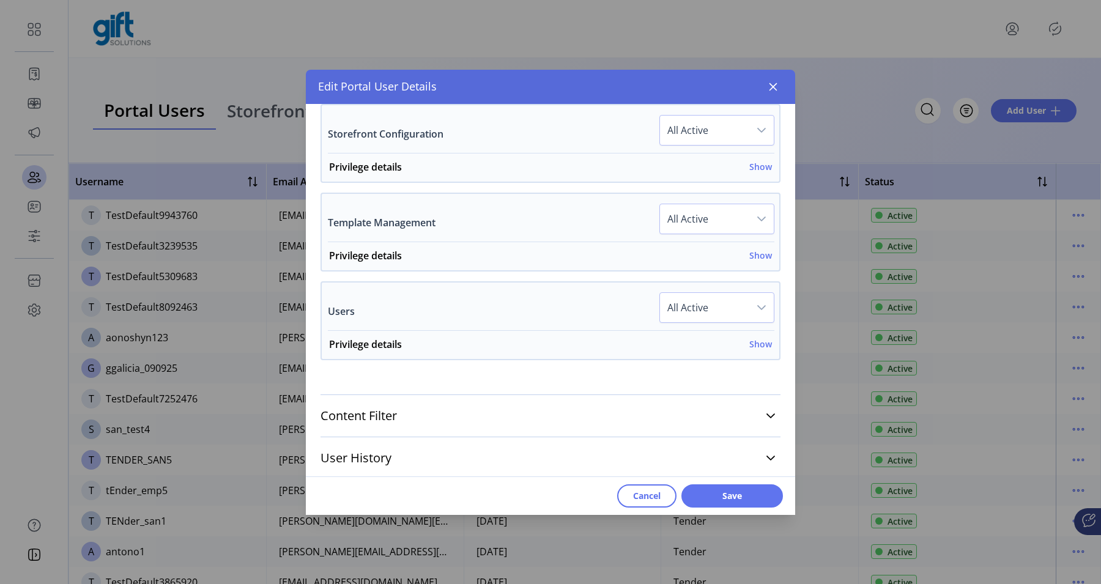
scroll to position [885, 0]
click at [780, 91] on button "button" at bounding box center [774, 87] width 20 height 20
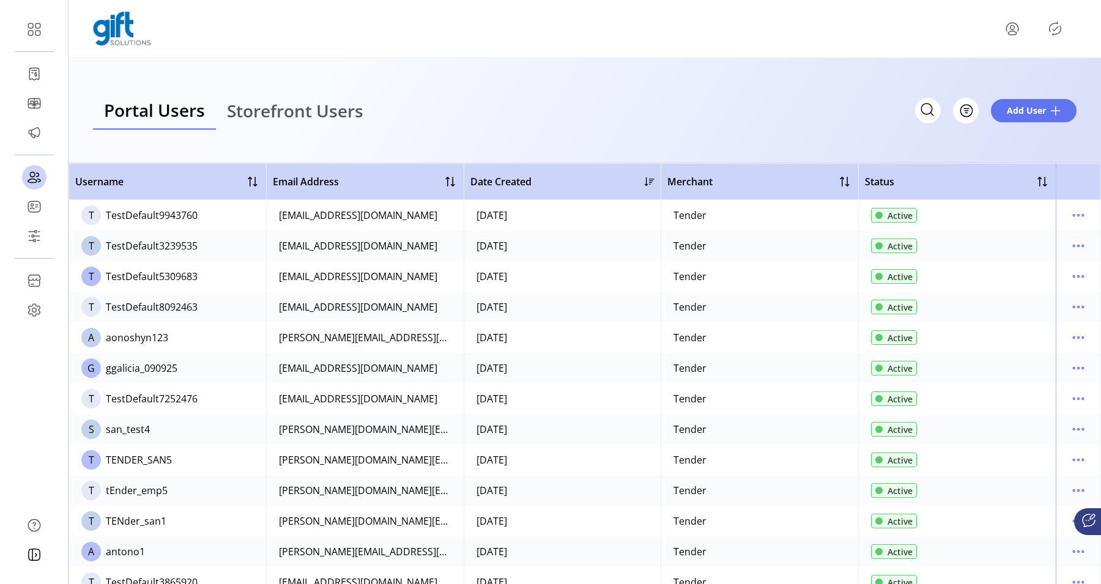
scroll to position [2213, 0]
